Goal: Task Accomplishment & Management: Manage account settings

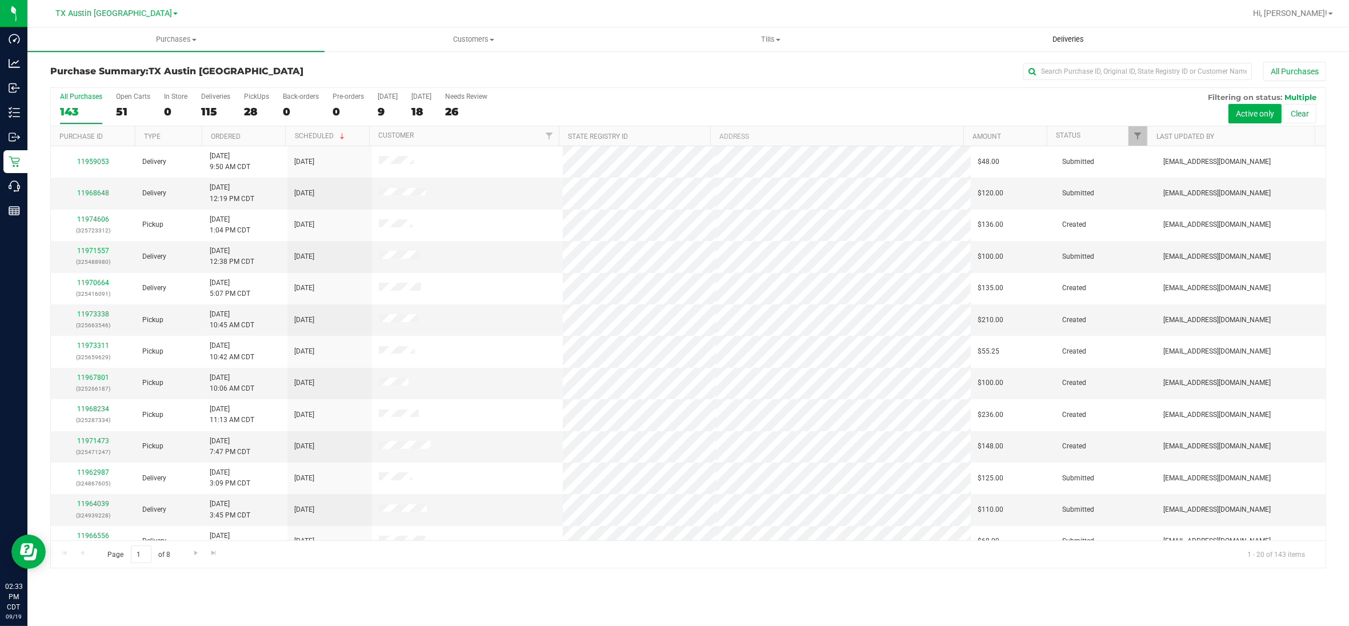
click at [1077, 37] on span "Deliveries" at bounding box center [1068, 39] width 62 height 10
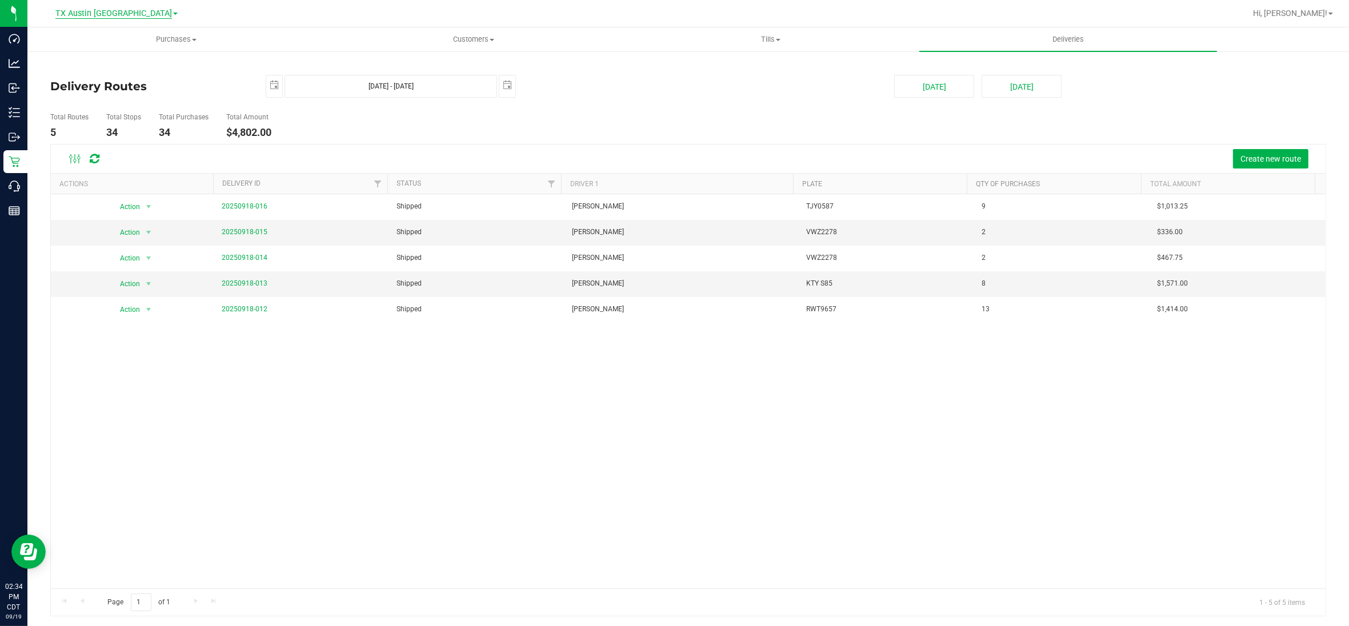
click at [115, 13] on span "TX Austin [GEOGRAPHIC_DATA]" at bounding box center [113, 14] width 117 height 10
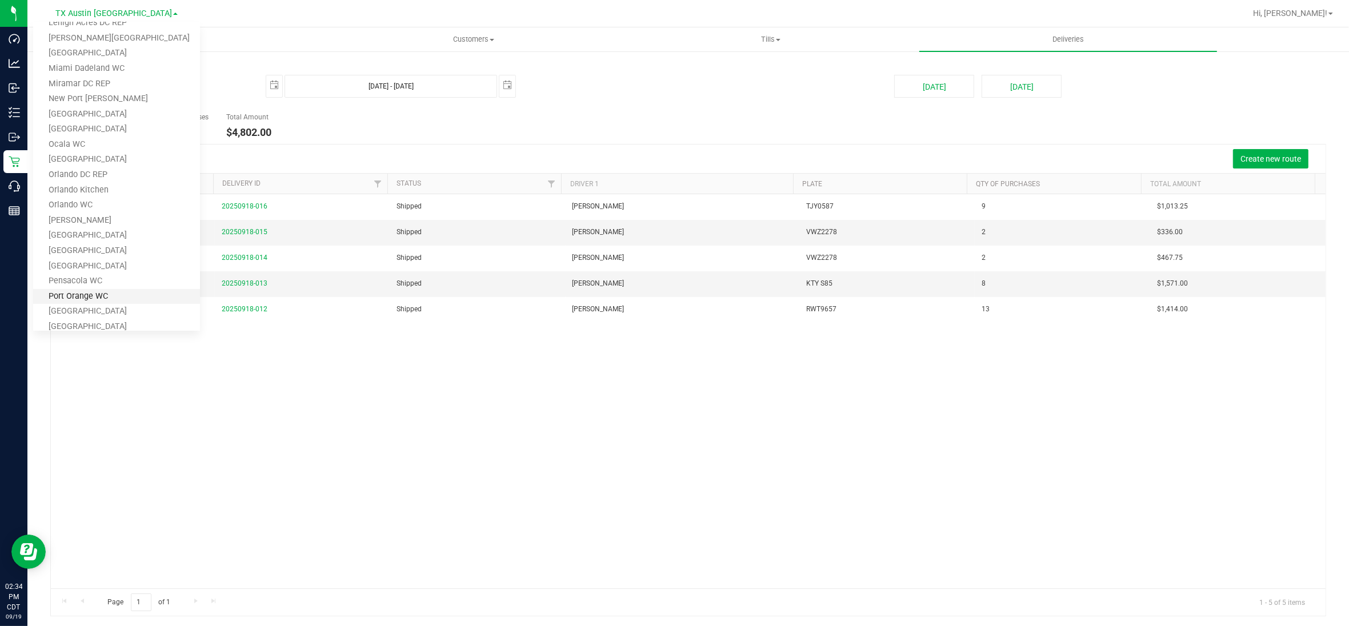
scroll to position [500, 0]
click at [89, 238] on link "TX Plano Retail" at bounding box center [116, 238] width 167 height 15
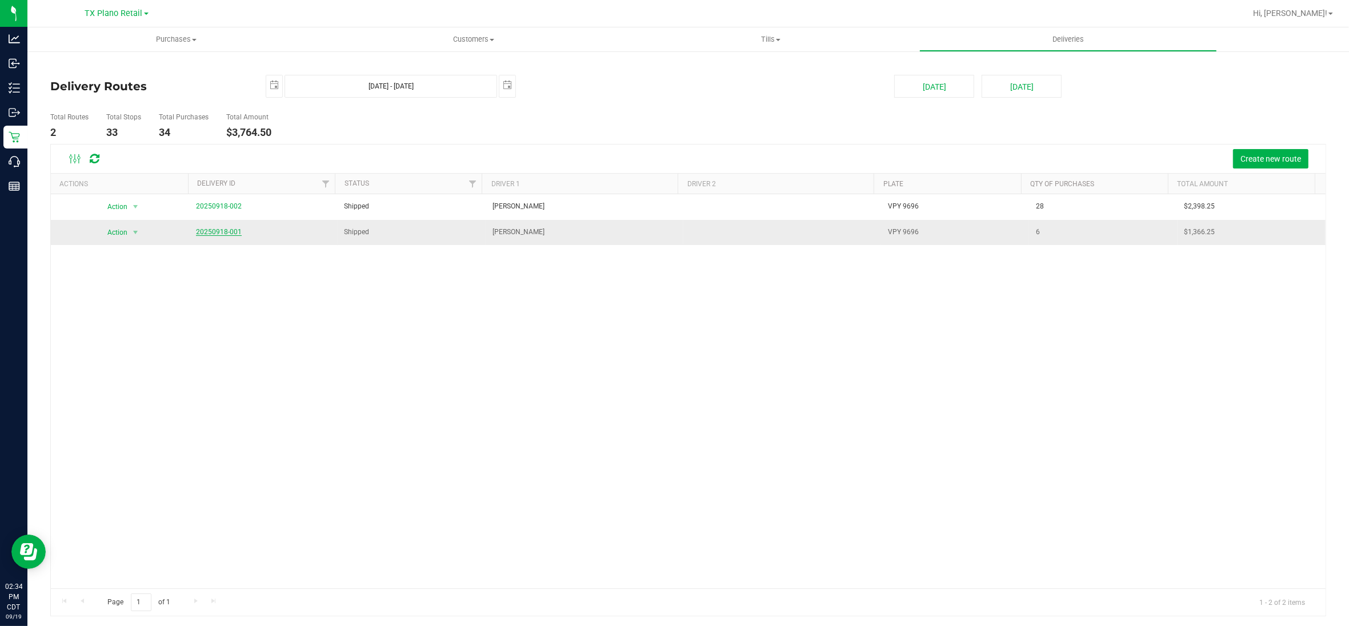
click at [236, 232] on link "20250918-001" at bounding box center [219, 232] width 46 height 8
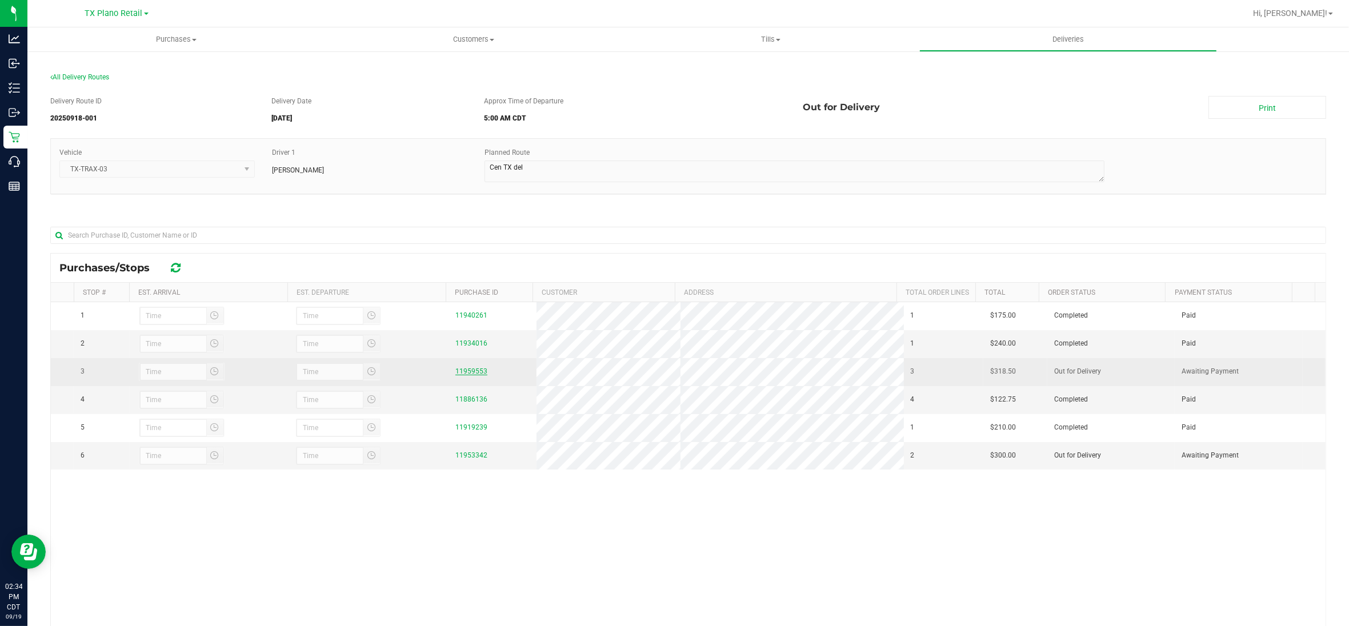
click at [469, 371] on link "11959553" at bounding box center [471, 371] width 32 height 8
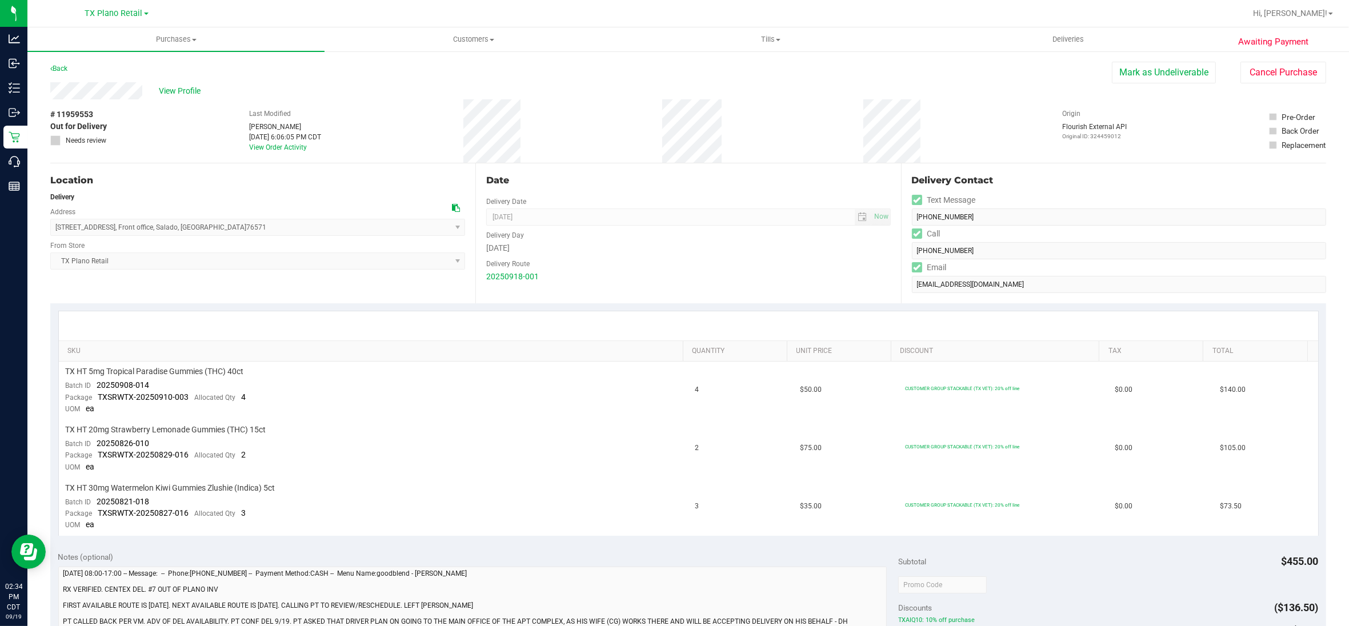
click at [82, 91] on div "View Profile" at bounding box center [580, 90] width 1061 height 17
click at [178, 89] on span "View Profile" at bounding box center [182, 91] width 46 height 12
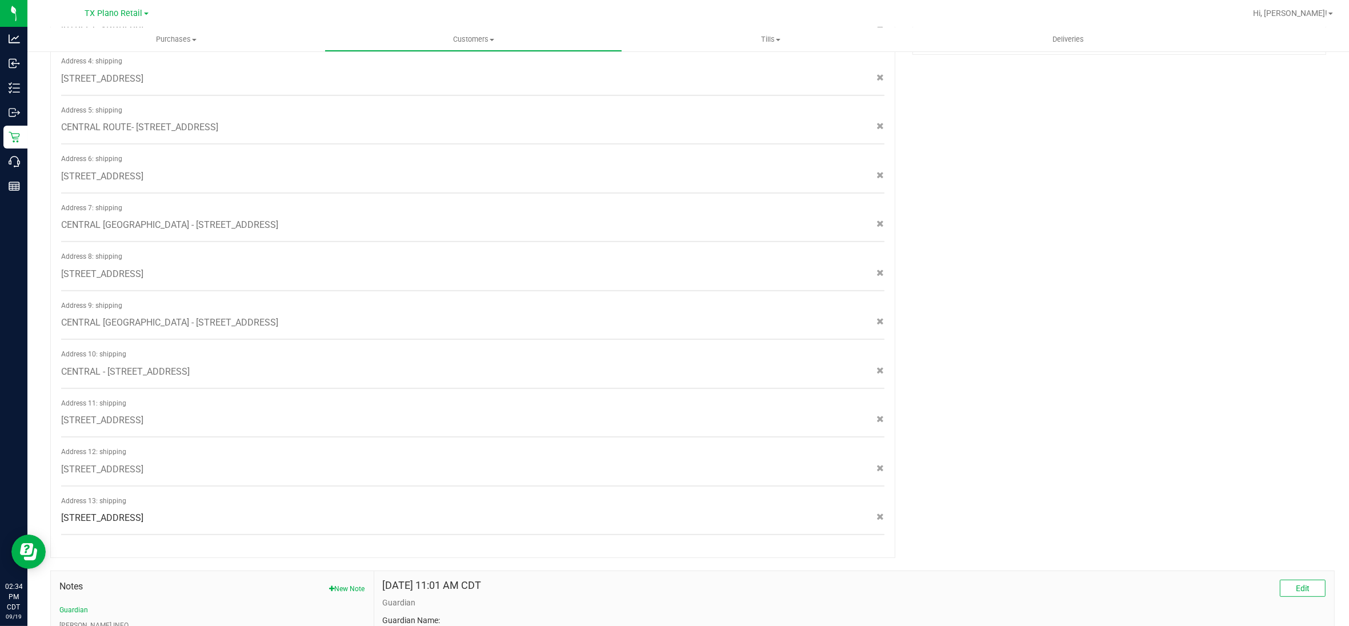
scroll to position [701, 0]
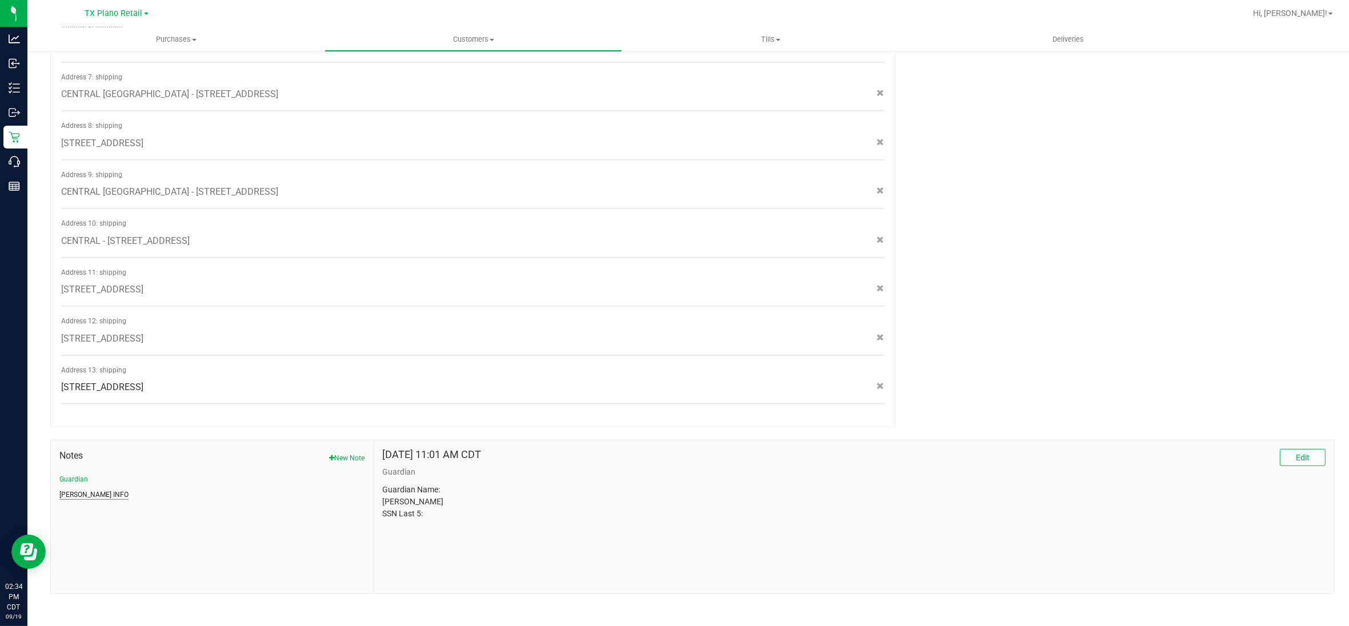
click at [70, 490] on button "[PERSON_NAME] INFO" at bounding box center [93, 495] width 69 height 10
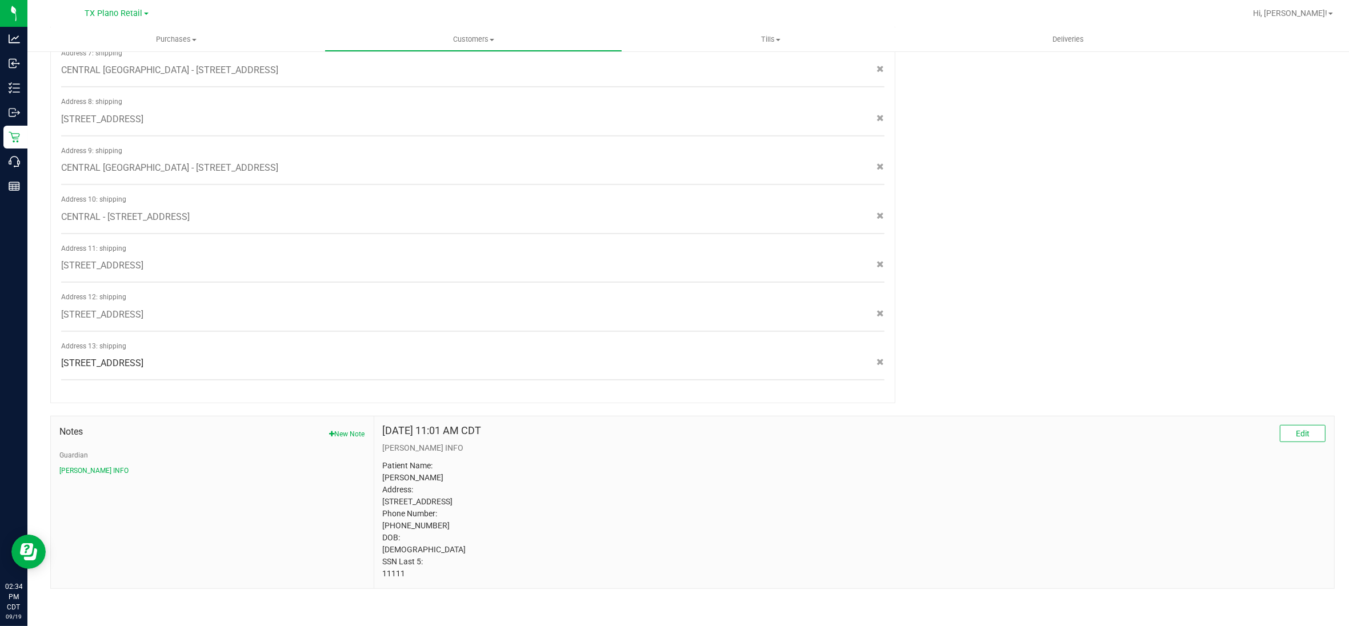
drag, startPoint x: 412, startPoint y: 574, endPoint x: 375, endPoint y: 575, distance: 37.1
click at [375, 575] on div "[DATE] 11:01 AM CDT Edit [PERSON_NAME] INFO Patient Name: [PERSON_NAME] Address…" at bounding box center [854, 502] width 960 height 172
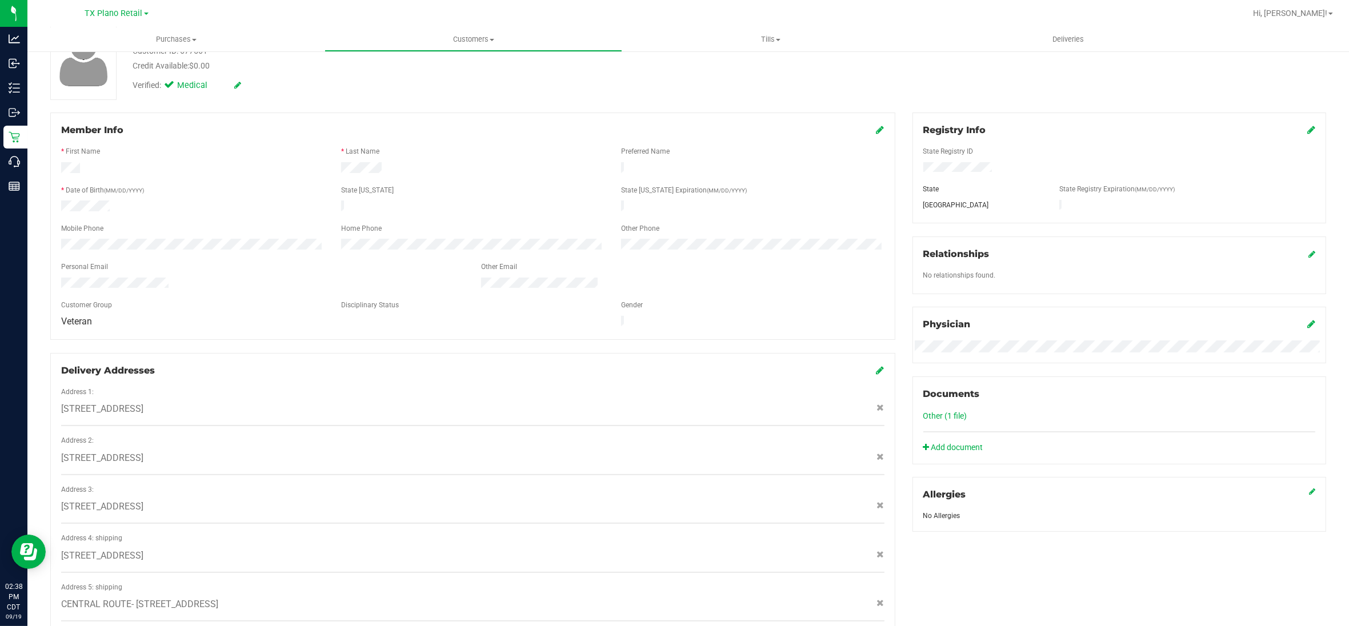
scroll to position [90, 0]
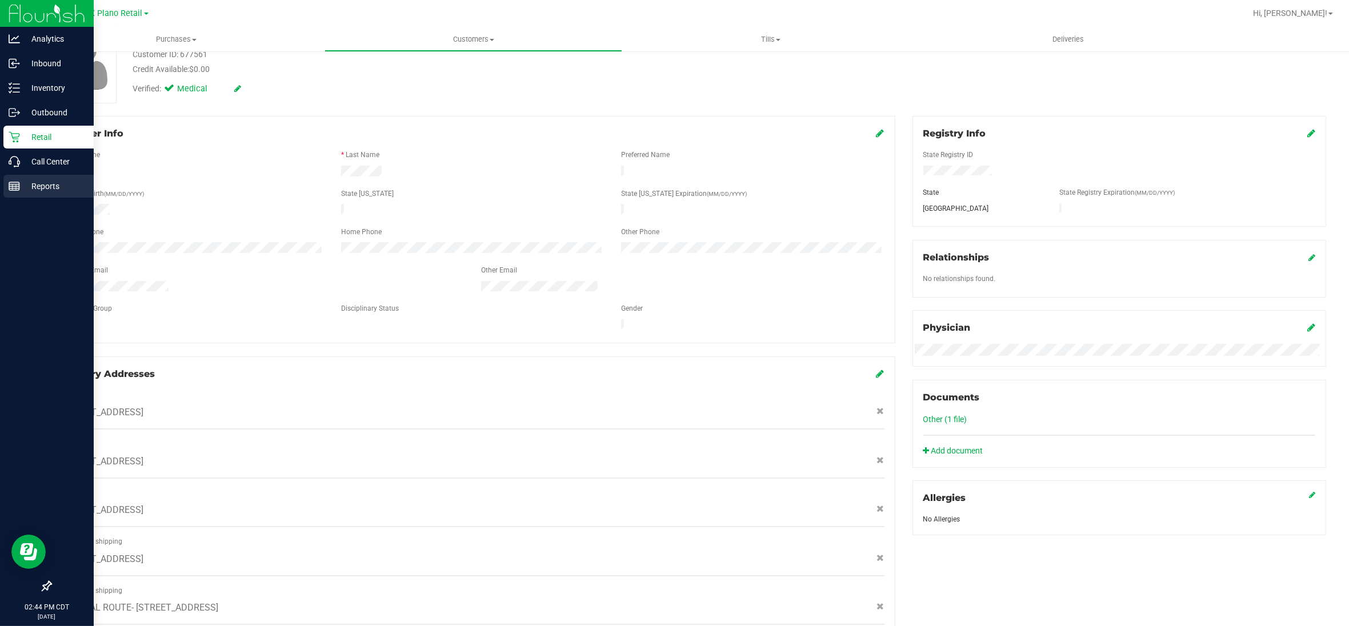
click at [47, 188] on p "Reports" at bounding box center [54, 186] width 69 height 14
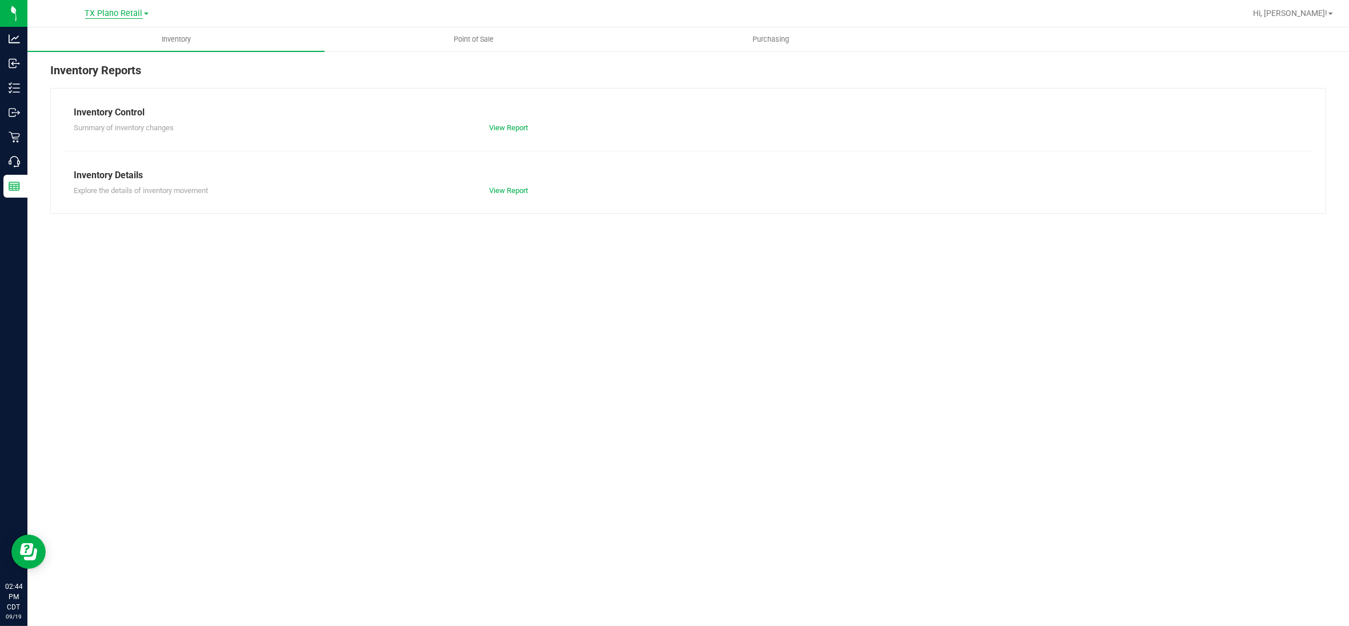
click at [131, 10] on span "TX Plano Retail" at bounding box center [114, 14] width 58 height 10
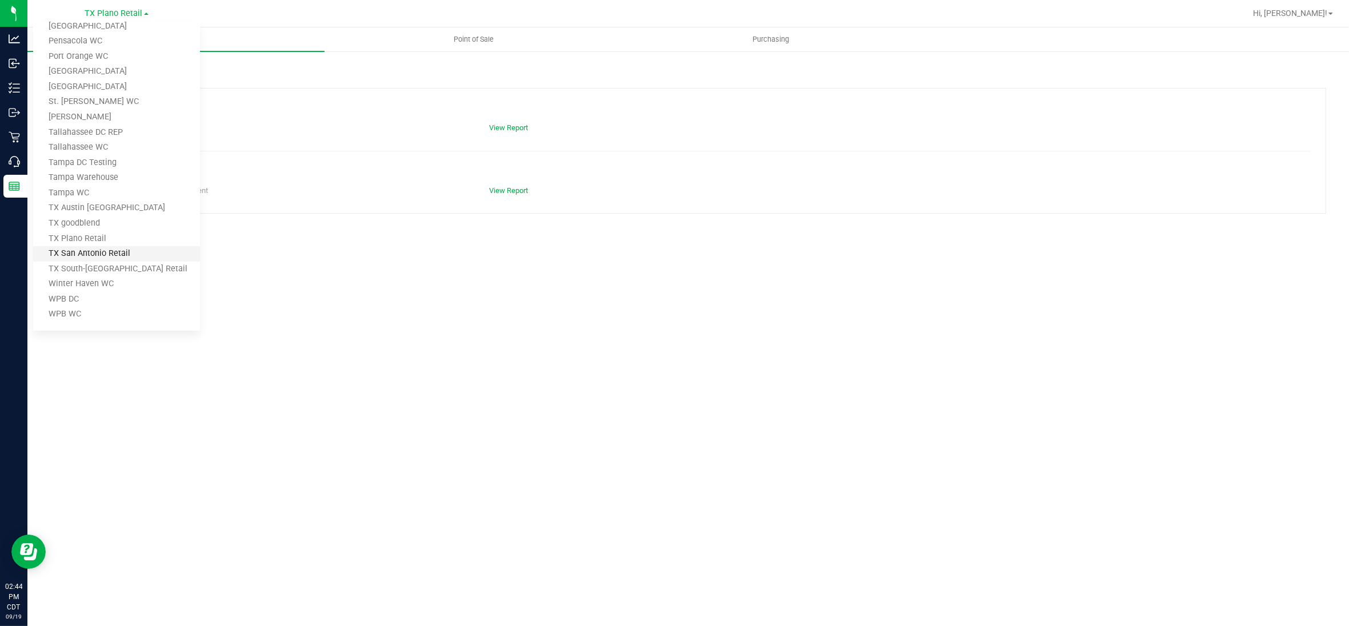
click at [116, 250] on link "TX San Antonio Retail" at bounding box center [116, 253] width 167 height 15
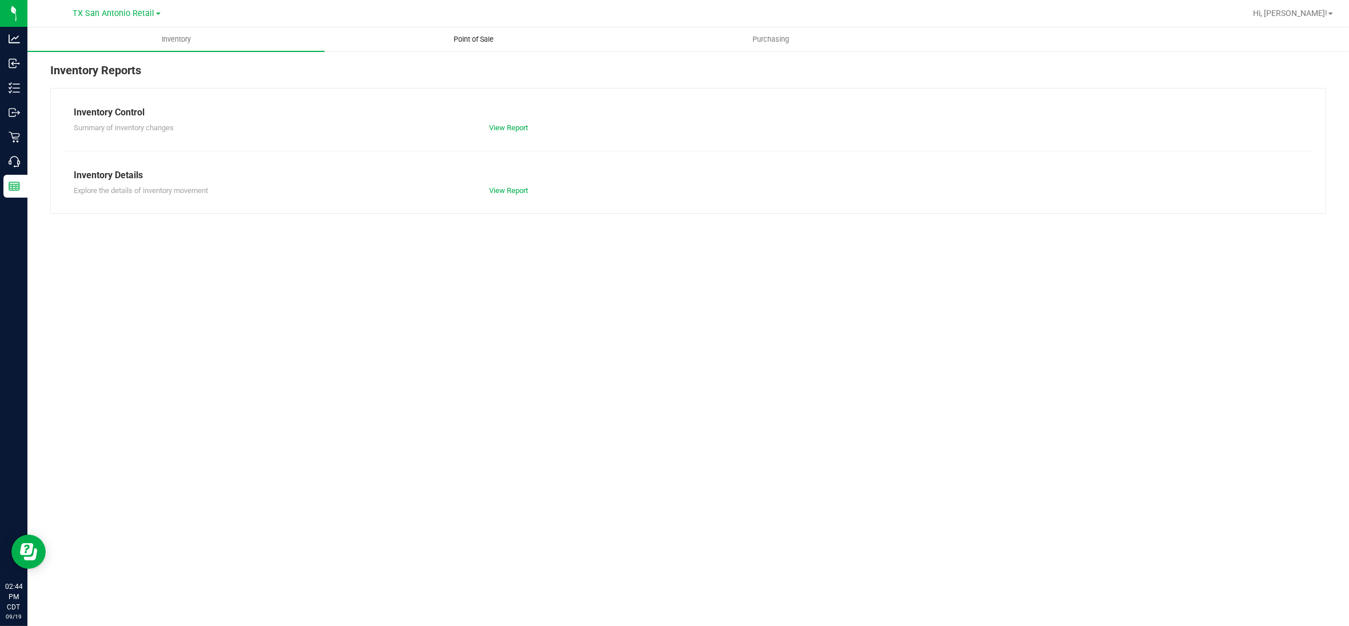
click at [467, 38] on span "Point of Sale" at bounding box center [473, 39] width 71 height 10
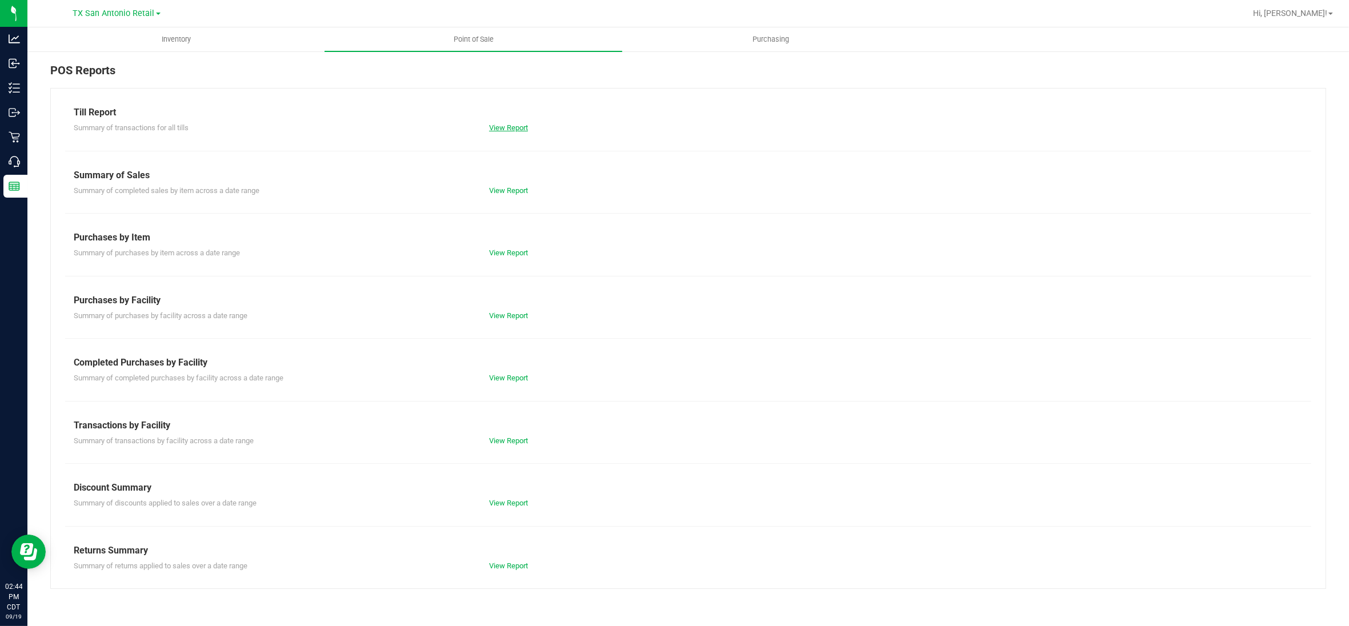
click at [510, 132] on link "View Report" at bounding box center [508, 127] width 39 height 9
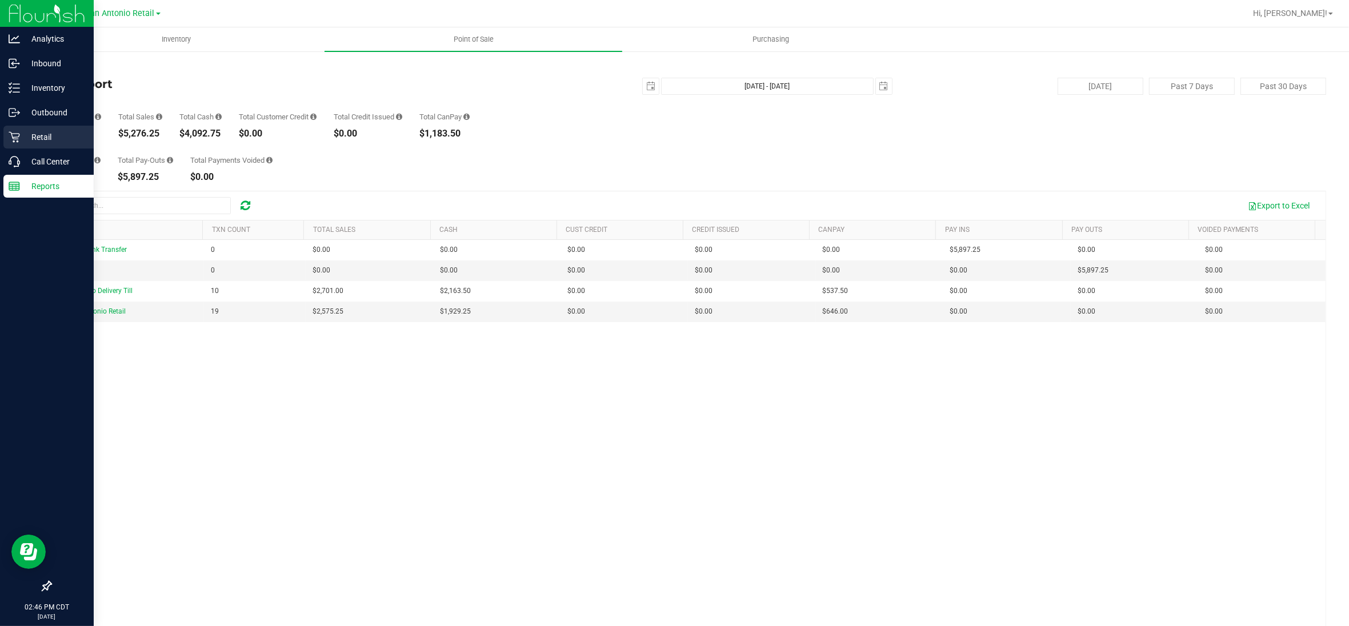
click at [35, 141] on p "Retail" at bounding box center [54, 137] width 69 height 14
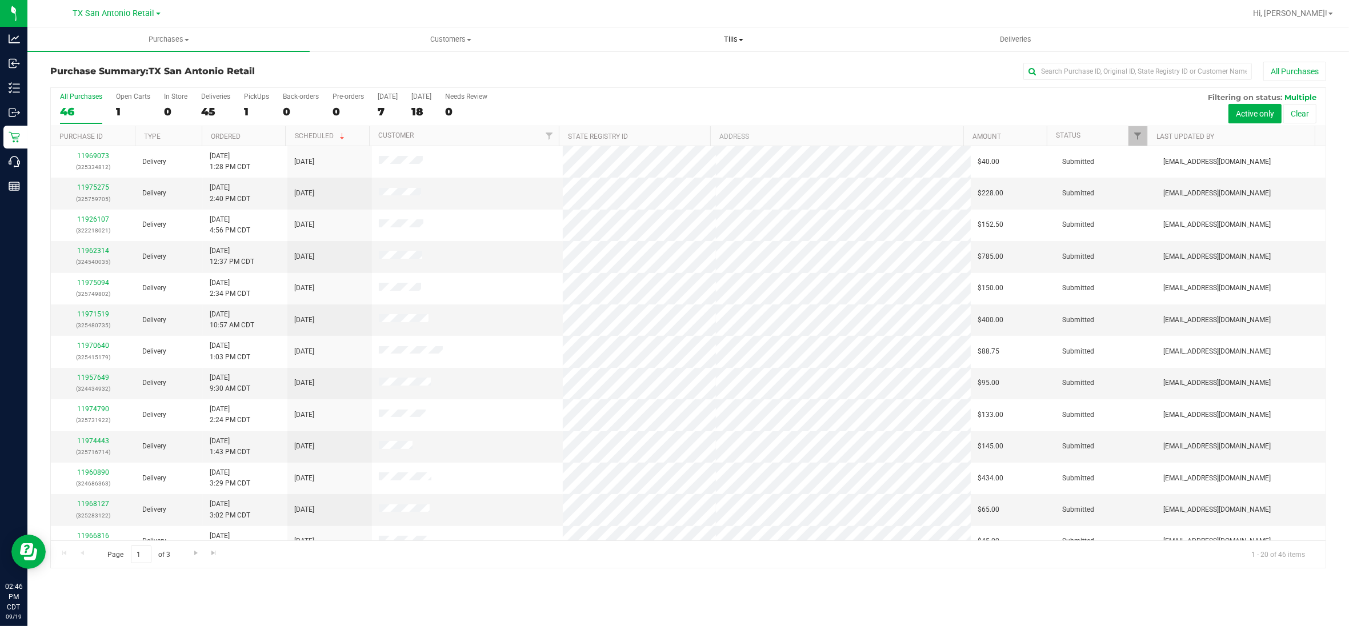
click at [736, 38] on span "Tills" at bounding box center [733, 39] width 281 height 10
click at [625, 67] on span "Manage tills" at bounding box center [630, 69] width 77 height 10
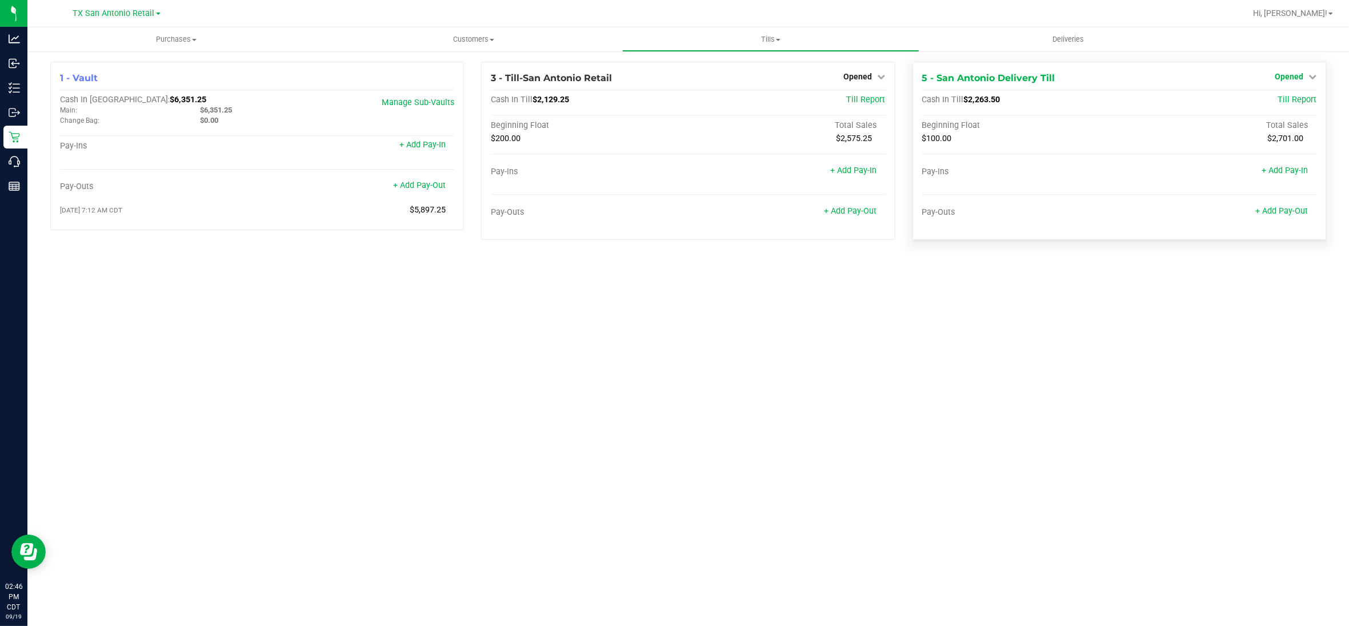
click at [1300, 78] on span "Opened" at bounding box center [1288, 76] width 29 height 9
click at [1288, 100] on link "Close Till" at bounding box center [1289, 100] width 31 height 9
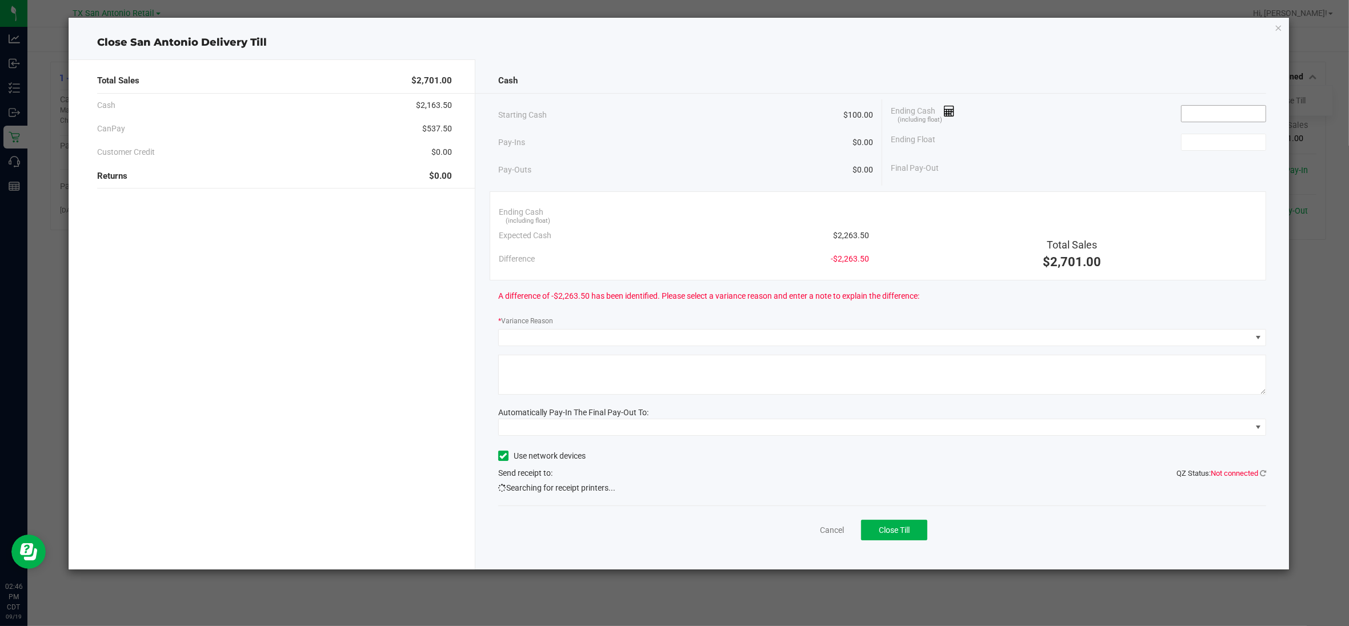
click at [1218, 113] on input at bounding box center [1223, 114] width 84 height 16
type input "$2,165.00"
click at [1241, 140] on input at bounding box center [1223, 142] width 84 height 16
type input "$100.00"
click at [1120, 157] on div "Final Pay-Out $2,065.00" at bounding box center [1077, 168] width 375 height 23
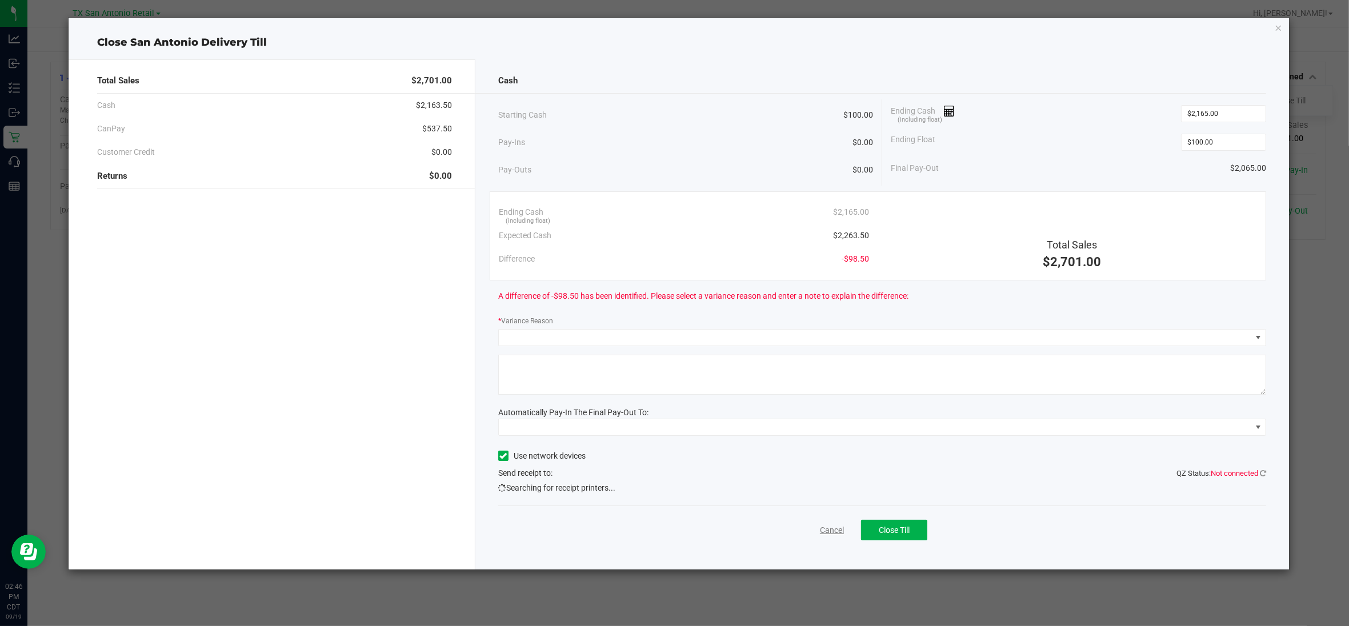
click at [828, 529] on link "Cancel" at bounding box center [832, 530] width 24 height 12
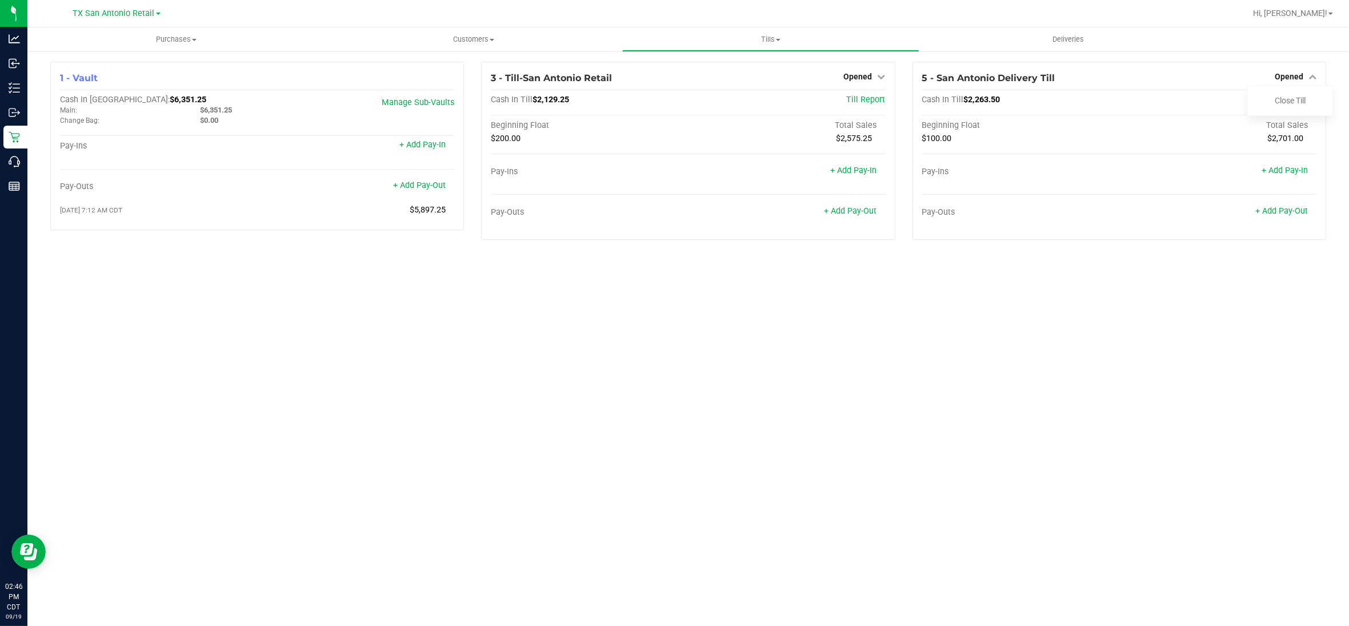
click at [933, 432] on div "Purchases Summary of purchases Fulfillment All purchases Customers All customer…" at bounding box center [687, 326] width 1321 height 599
click at [1101, 338] on div "Purchases Summary of purchases Fulfillment All purchases Customers All customer…" at bounding box center [687, 326] width 1321 height 599
click at [1295, 100] on link "Close Till" at bounding box center [1289, 100] width 31 height 9
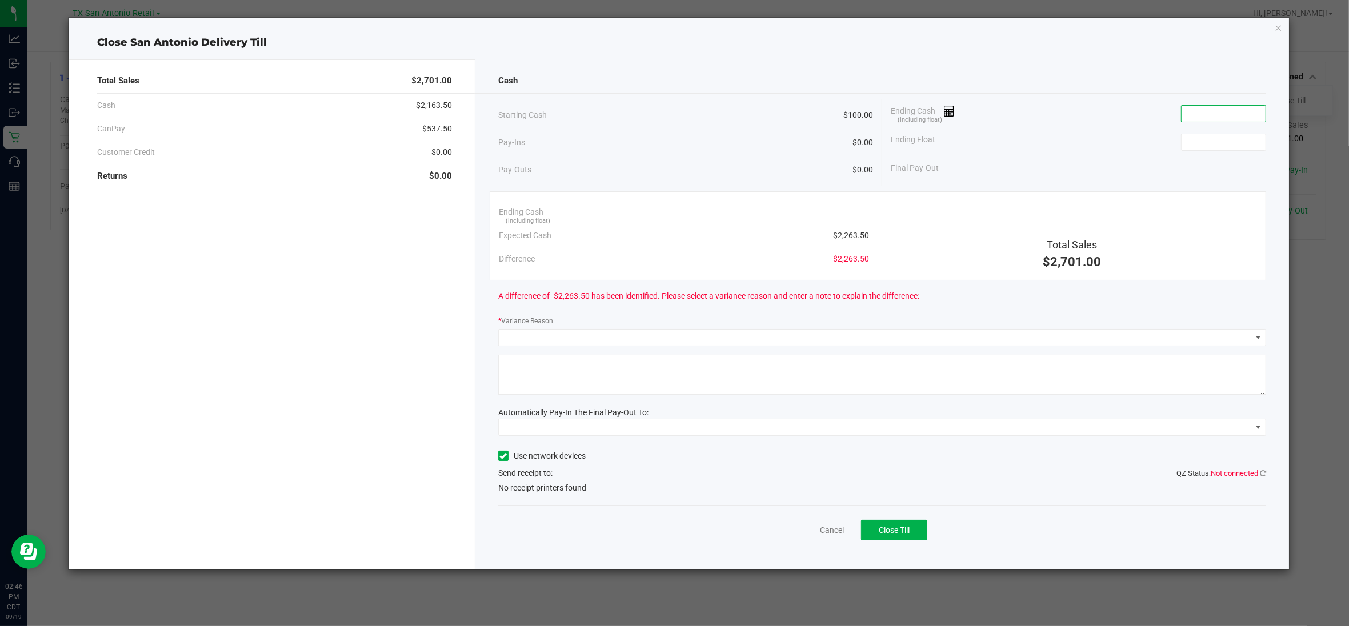
click at [1214, 115] on input at bounding box center [1223, 114] width 84 height 16
type input "$2,265.00"
drag, startPoint x: 1198, startPoint y: 146, endPoint x: 1194, endPoint y: 135, distance: 12.1
click at [1198, 143] on input at bounding box center [1223, 142] width 84 height 16
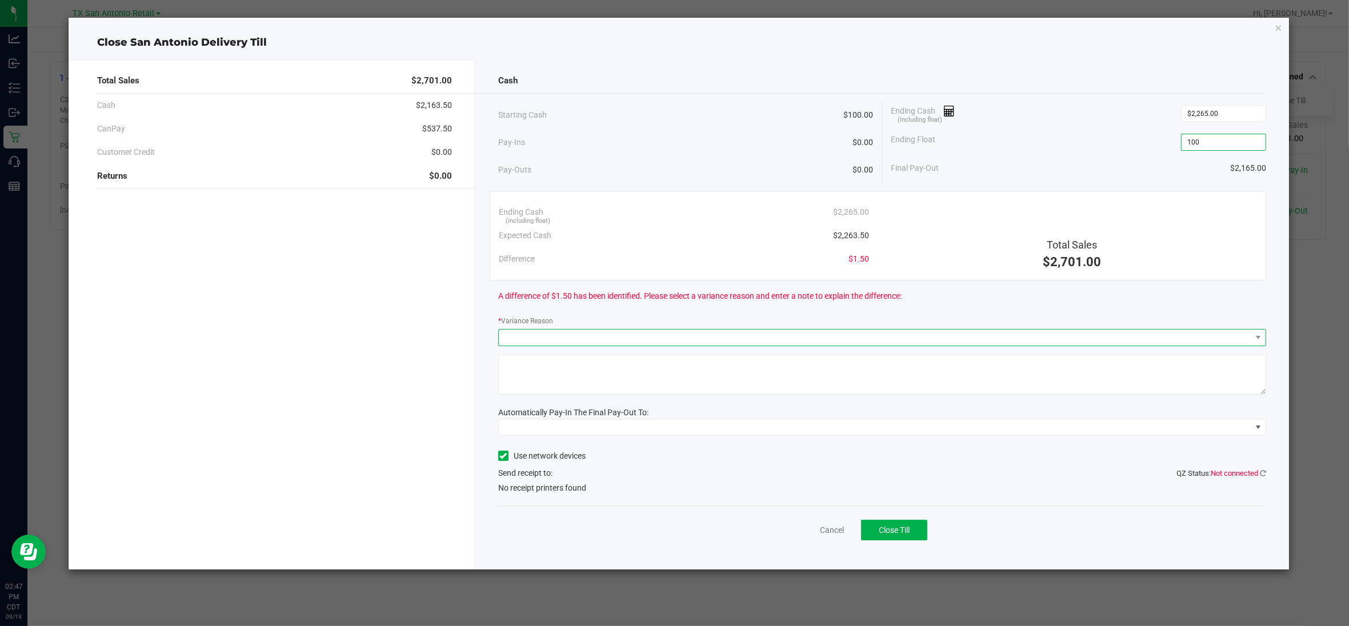
type input "$100.00"
click at [840, 335] on span at bounding box center [875, 338] width 752 height 16
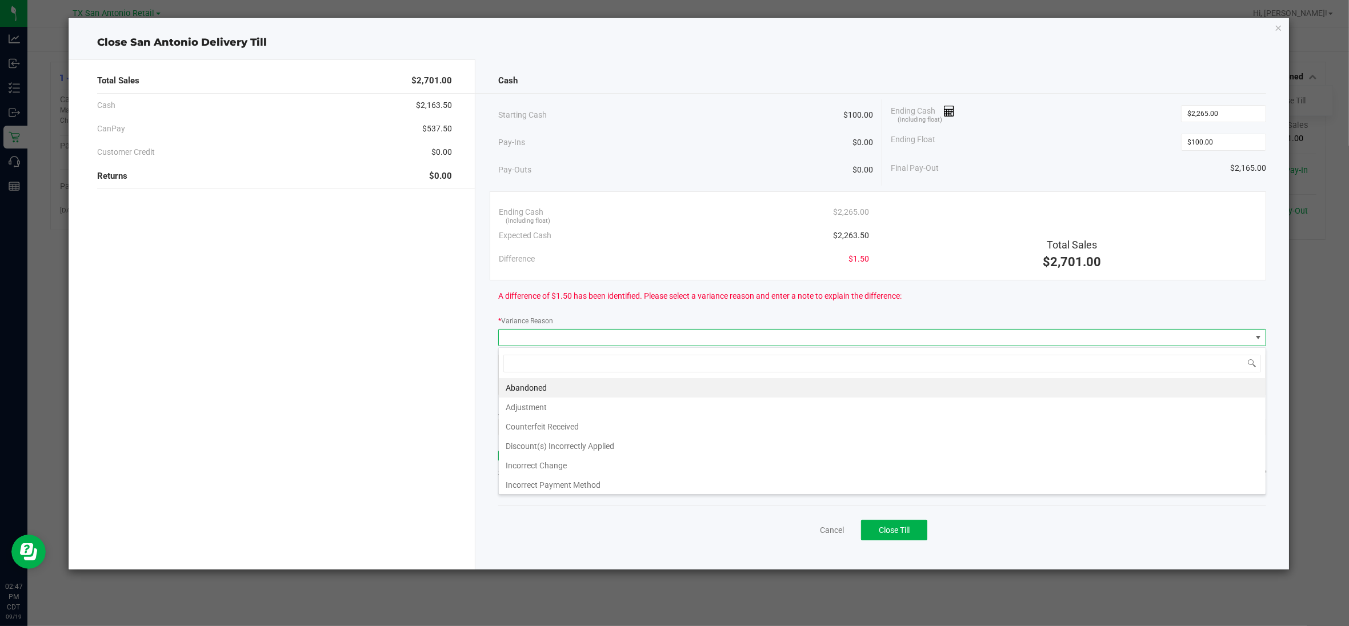
scroll to position [18, 768]
click at [554, 389] on li "Abandoned" at bounding box center [882, 387] width 767 height 19
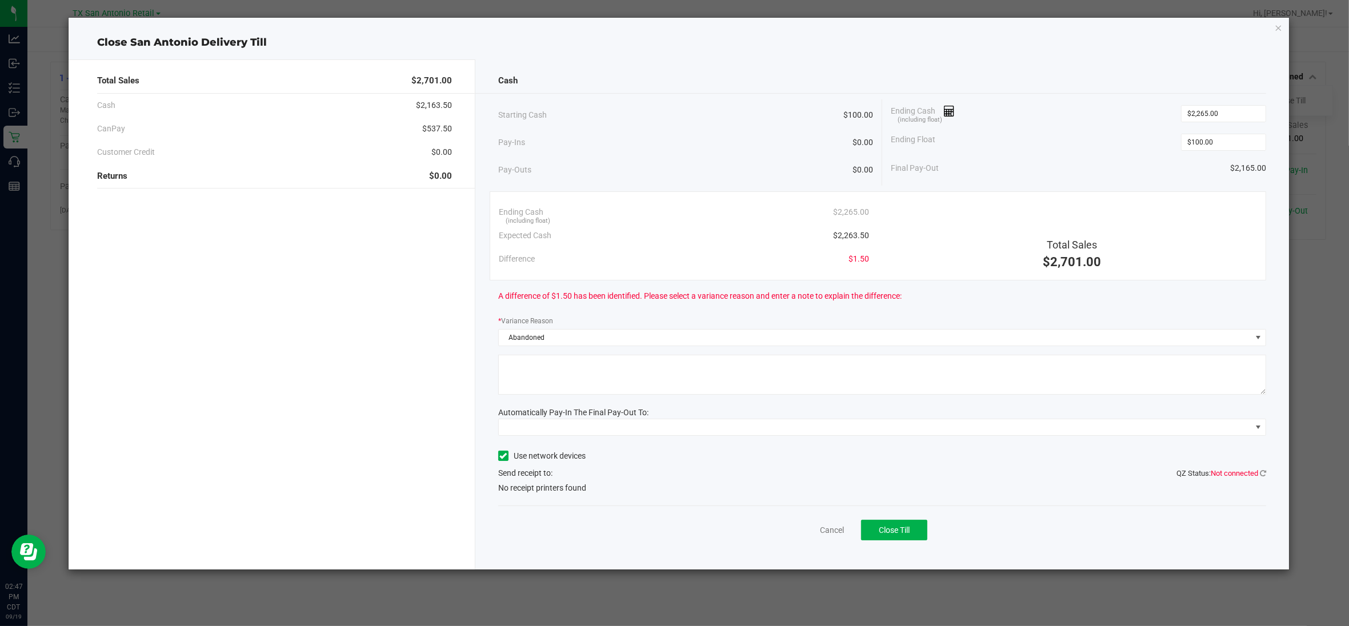
click at [561, 372] on textarea at bounding box center [882, 375] width 768 height 40
type textarea "pt abandoned change"
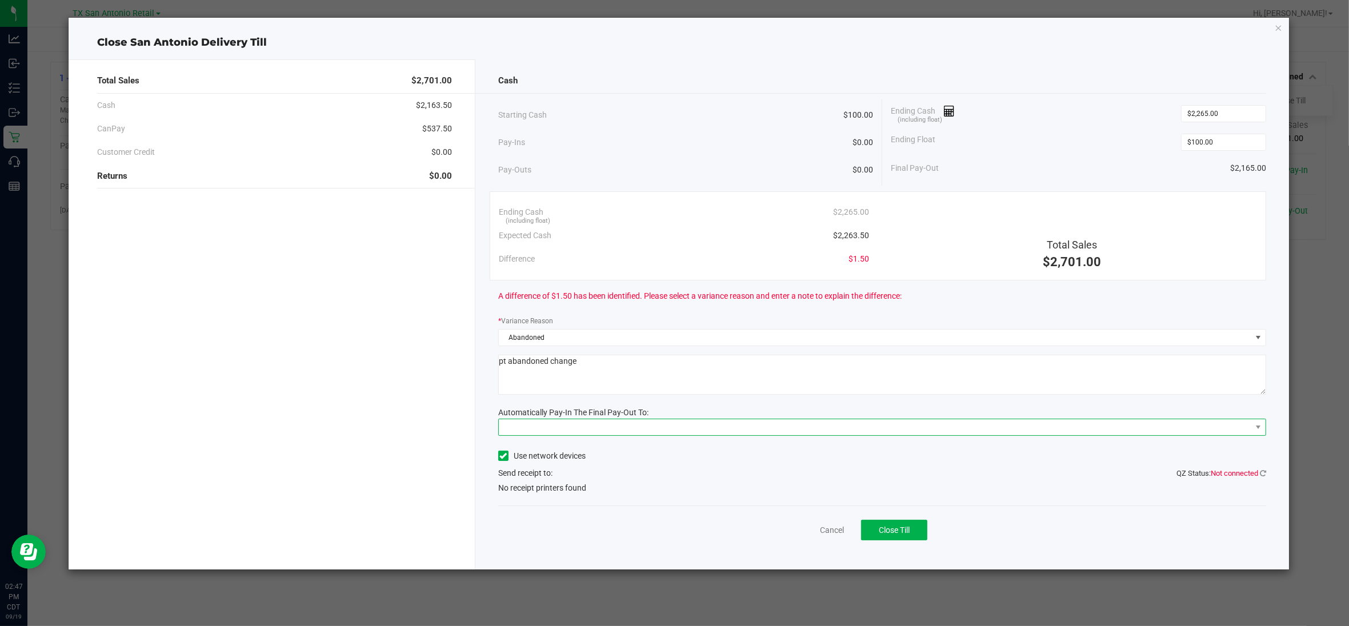
click at [600, 427] on span at bounding box center [875, 427] width 752 height 16
click at [541, 503] on span "(Vault)" at bounding box center [539, 502] width 25 height 9
click at [623, 531] on div "Cancel Close Till" at bounding box center [882, 528] width 768 height 44
click at [909, 533] on span "Close Till" at bounding box center [893, 529] width 31 height 9
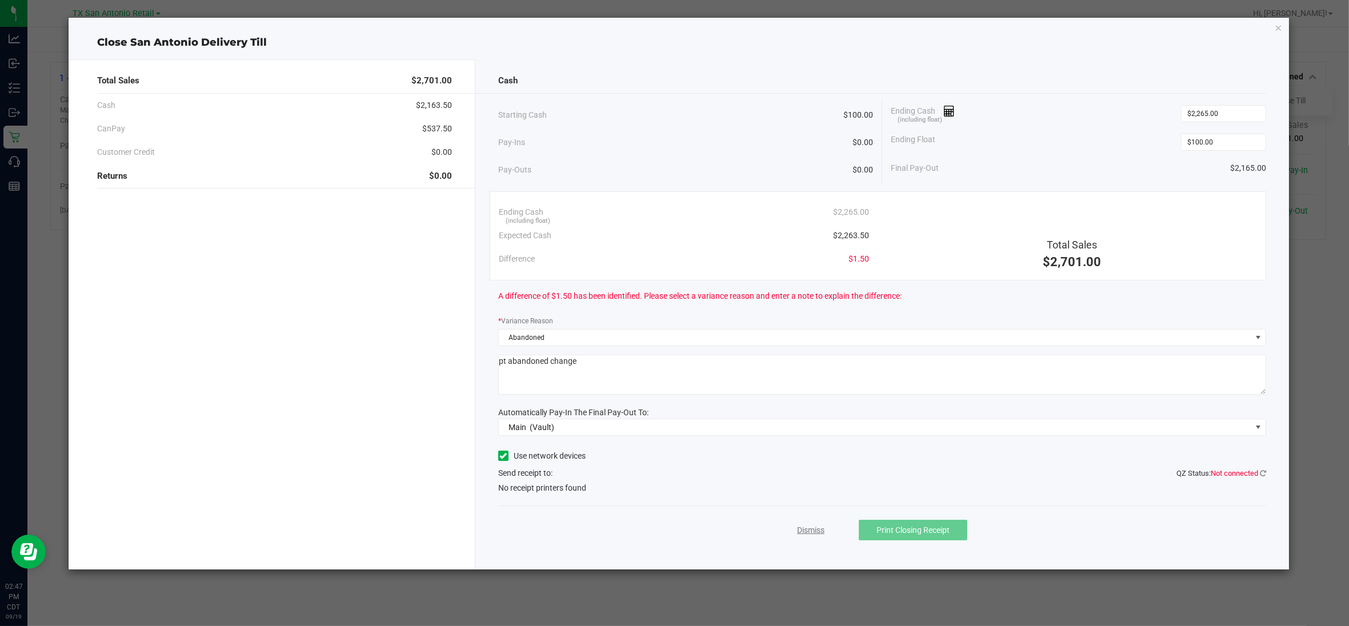
click at [807, 534] on link "Dismiss" at bounding box center [810, 530] width 27 height 12
